Goal: Task Accomplishment & Management: Use online tool/utility

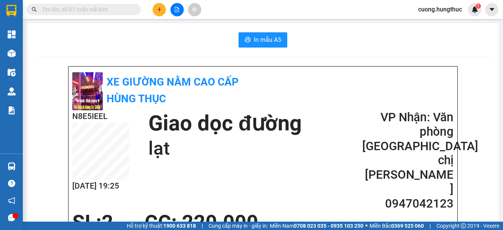
click at [179, 11] on button at bounding box center [176, 9] width 13 height 13
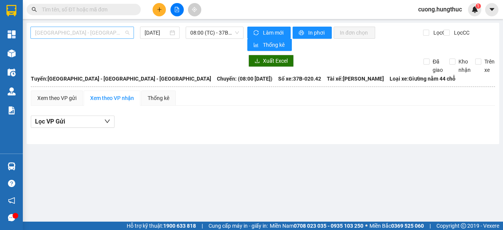
click at [93, 35] on span "[GEOGRAPHIC_DATA] - [GEOGRAPHIC_DATA] - [GEOGRAPHIC_DATA]" at bounding box center [82, 32] width 94 height 11
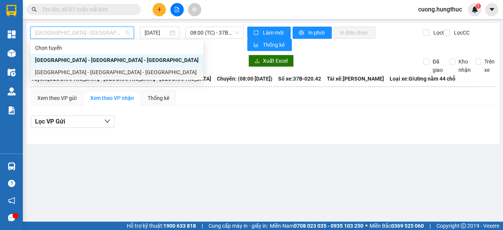
click at [58, 68] on div "[GEOGRAPHIC_DATA] - [GEOGRAPHIC_DATA] - [GEOGRAPHIC_DATA]" at bounding box center [116, 72] width 173 height 12
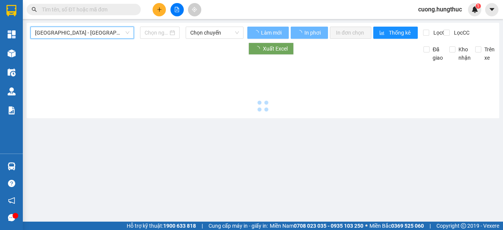
type input "[DATE]"
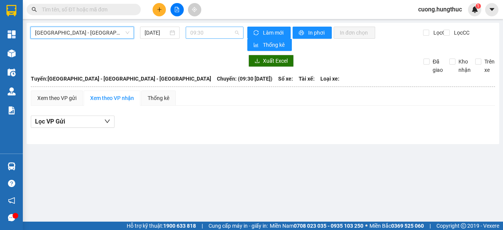
click at [200, 33] on span "09:30" at bounding box center [214, 32] width 49 height 11
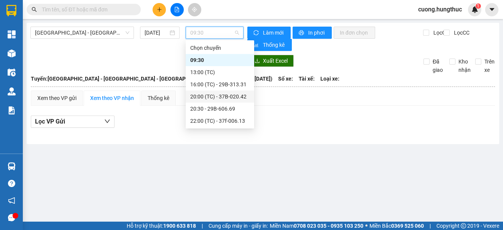
click at [246, 97] on div "20:00 (TC) - 37B-020.42" at bounding box center [219, 96] width 59 height 8
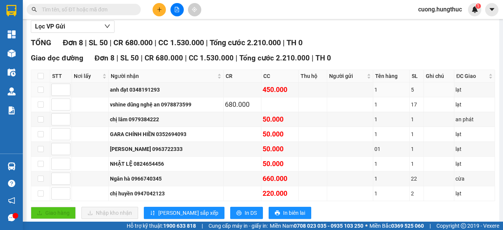
scroll to position [114, 0]
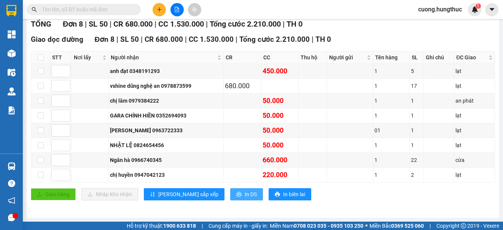
click at [236, 195] on icon "printer" at bounding box center [238, 194] width 5 height 5
click at [230, 191] on button "In DS" at bounding box center [246, 194] width 33 height 12
